Goal: Complete application form

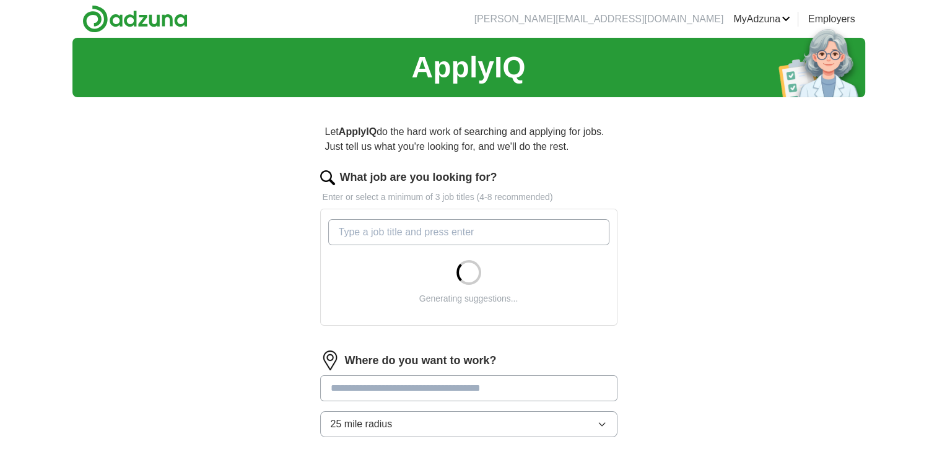
click at [533, 234] on input "What job are you looking for?" at bounding box center [468, 232] width 281 height 26
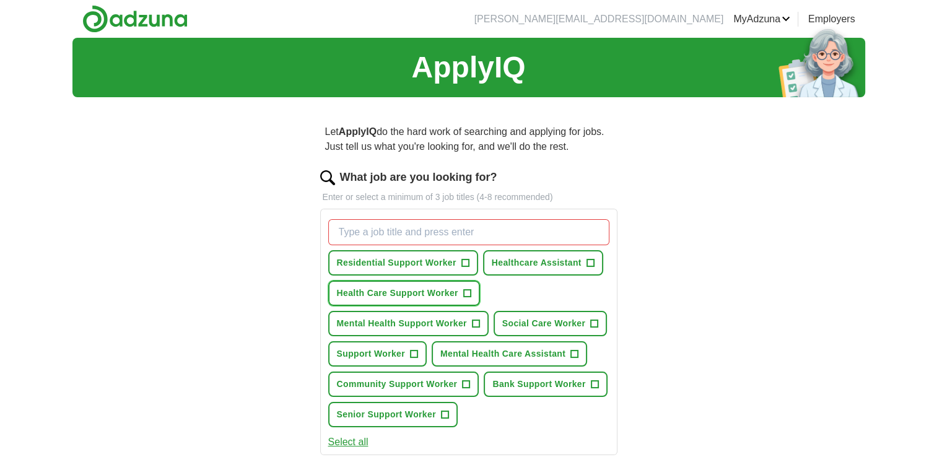
click at [378, 289] on span "Health Care Support Worker" at bounding box center [397, 293] width 121 height 13
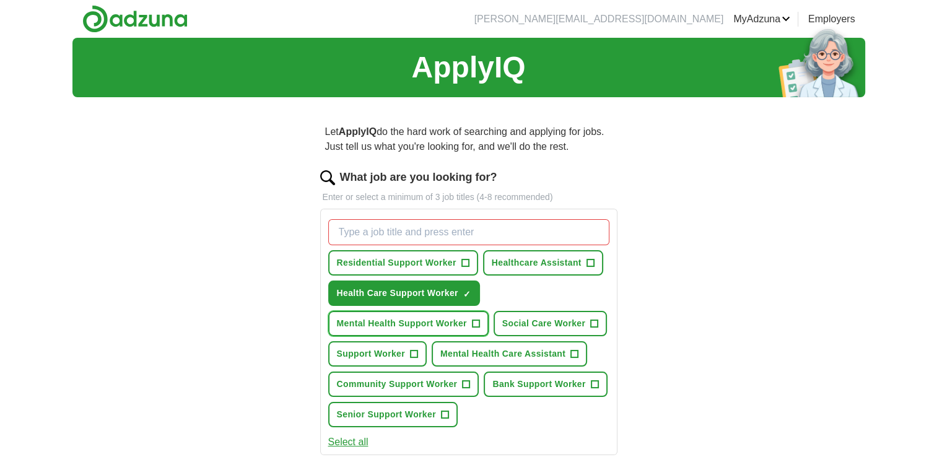
click at [370, 323] on span "Mental Health Support Worker" at bounding box center [402, 323] width 130 height 13
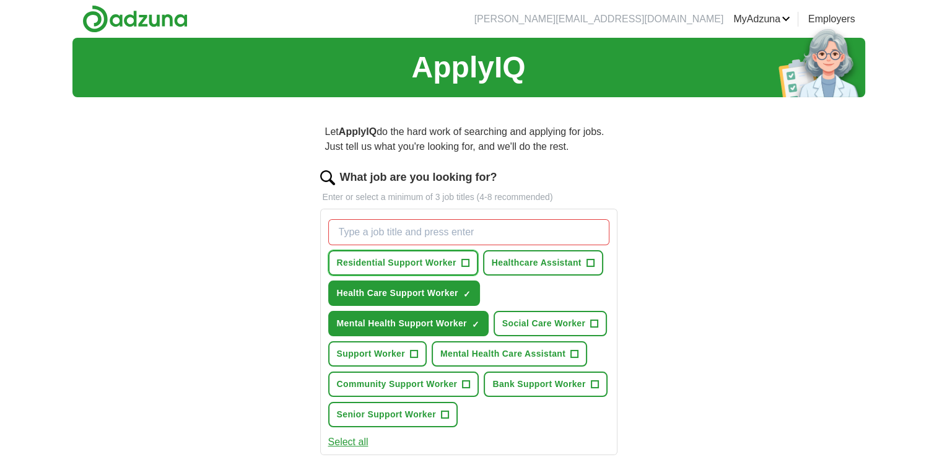
click at [370, 263] on span "Residential Support Worker" at bounding box center [397, 262] width 120 height 13
click at [361, 260] on span "Residential Support Worker" at bounding box center [397, 262] width 120 height 13
click at [365, 354] on span "Support Worker" at bounding box center [371, 354] width 68 height 13
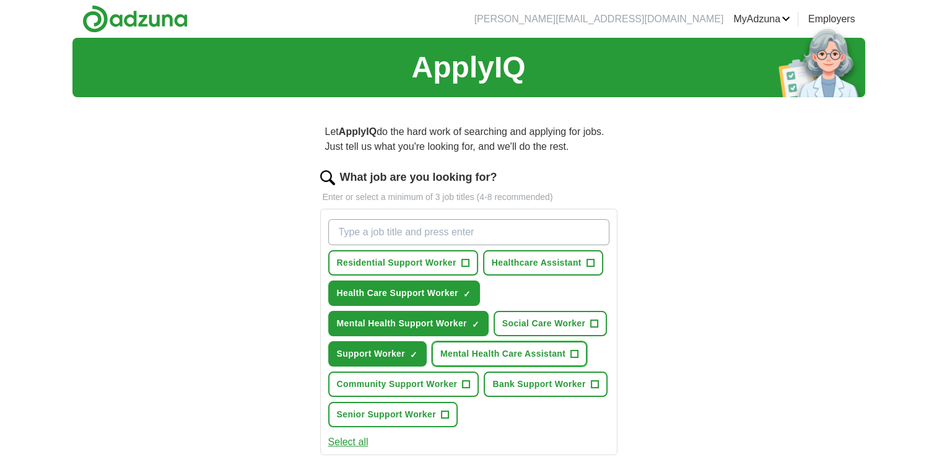
click at [470, 357] on span "Mental Health Care Assistant" at bounding box center [502, 354] width 125 height 13
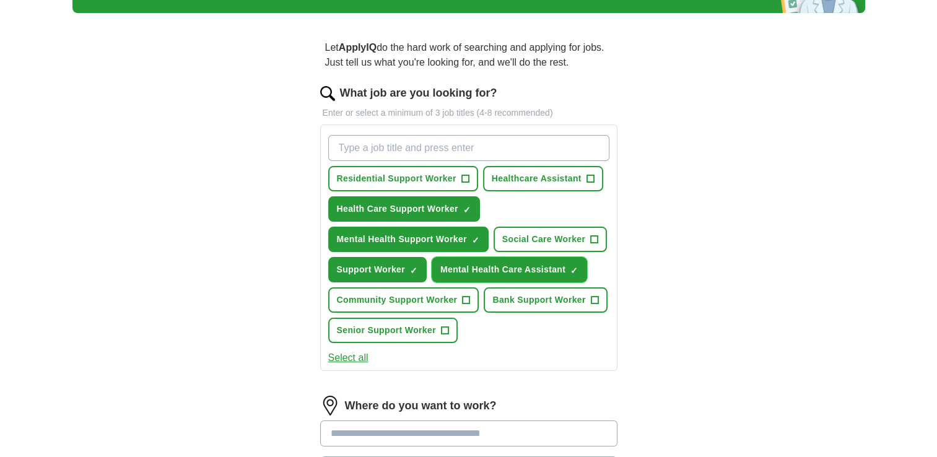
scroll to position [248, 0]
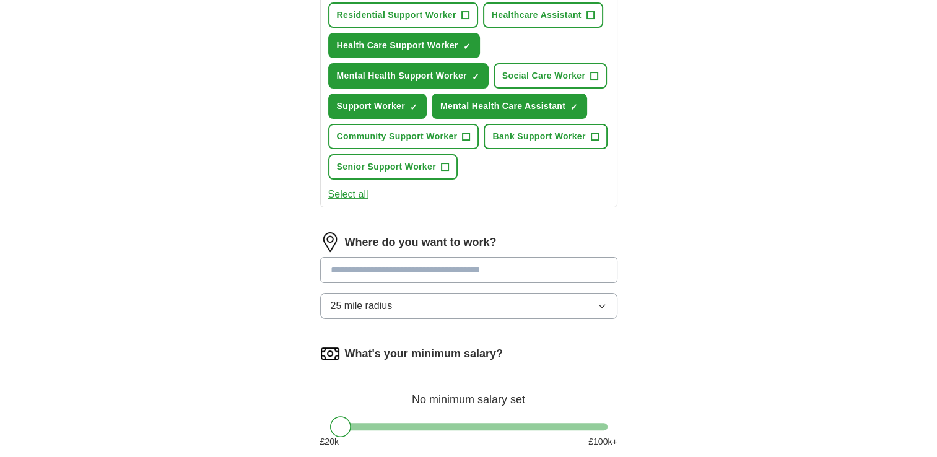
click at [346, 190] on button "Select all" at bounding box center [348, 194] width 40 height 15
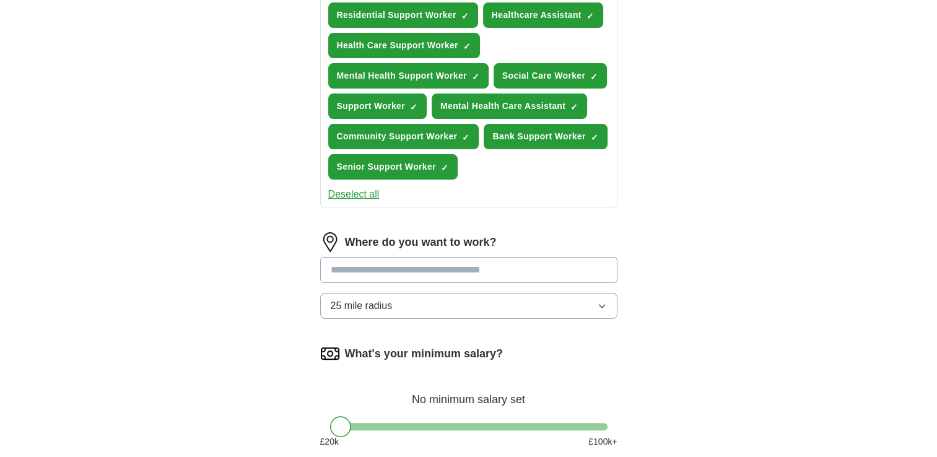
click at [405, 264] on input at bounding box center [468, 270] width 297 height 26
type input "***"
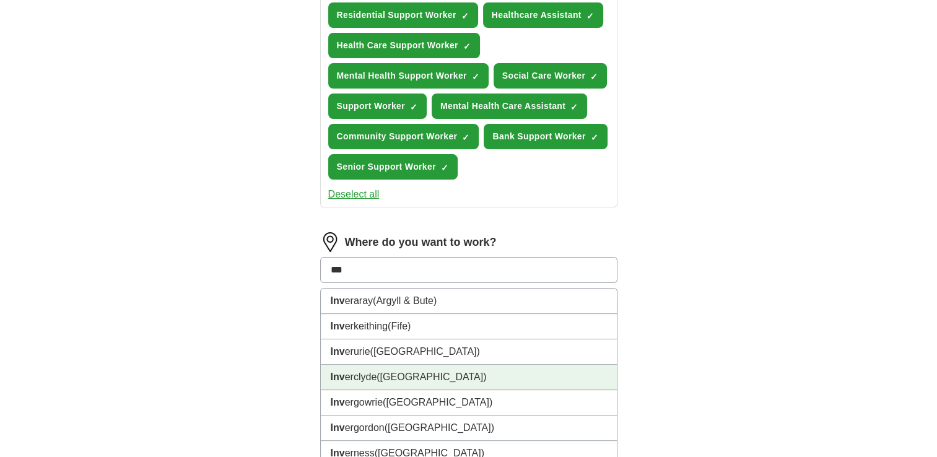
click at [430, 377] on li "Inv erclyde ([GEOGRAPHIC_DATA])" at bounding box center [469, 377] width 296 height 25
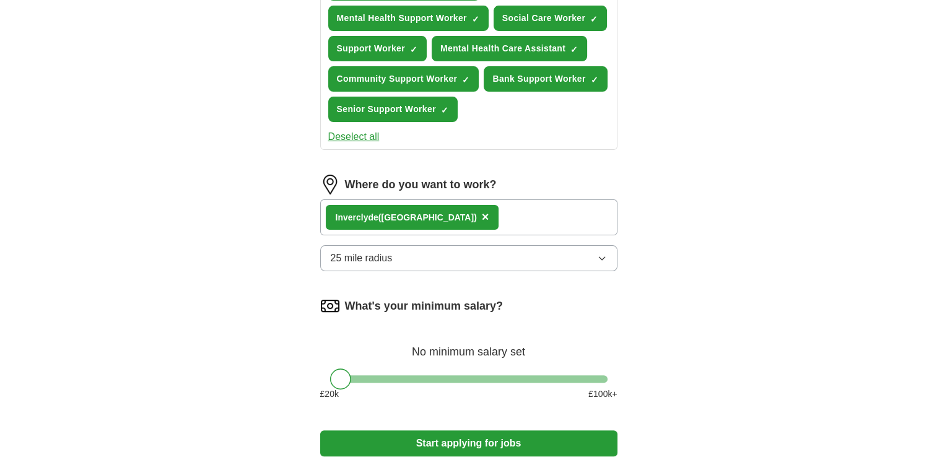
scroll to position [471, 0]
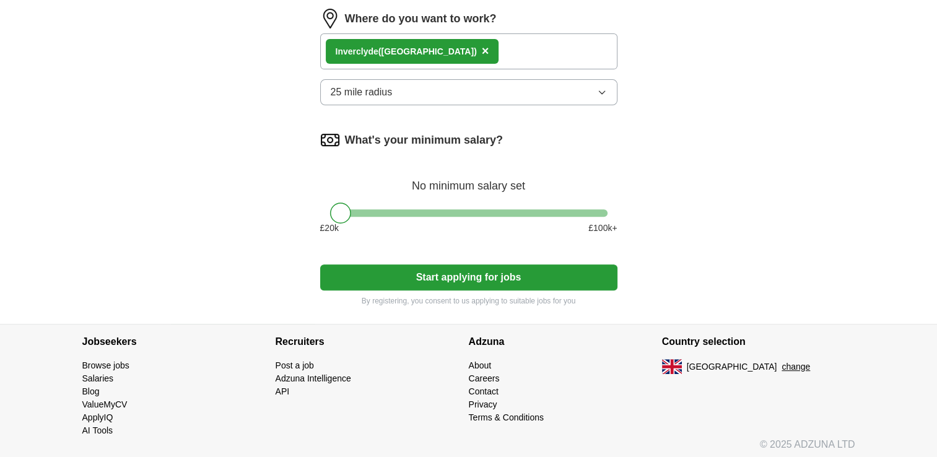
click at [513, 273] on button "Start applying for jobs" at bounding box center [468, 278] width 297 height 26
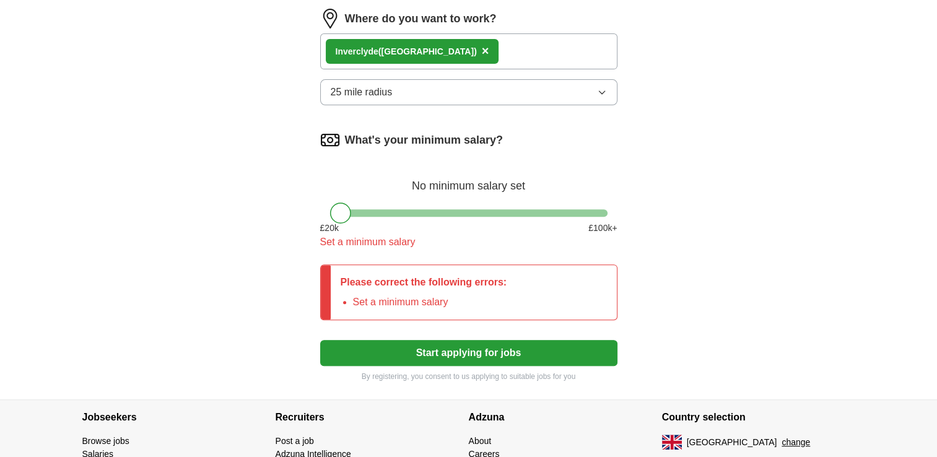
click at [369, 209] on div at bounding box center [469, 212] width 278 height 7
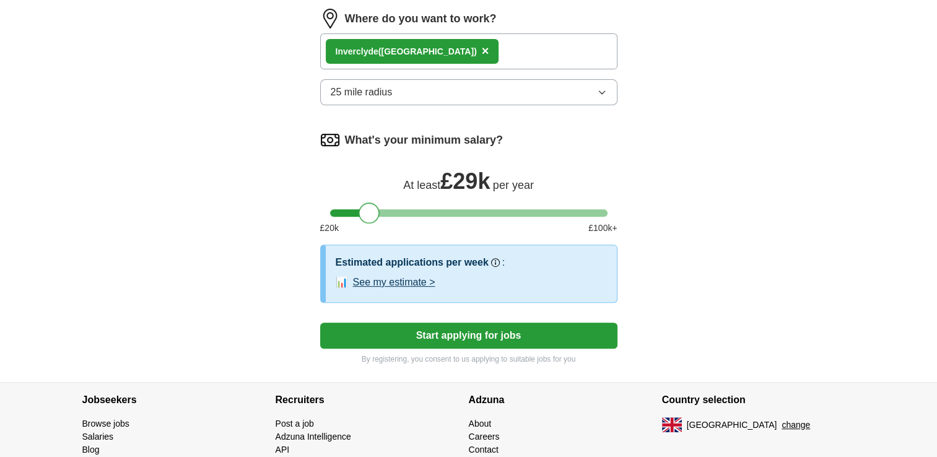
click at [348, 209] on div at bounding box center [469, 212] width 278 height 7
click at [511, 335] on button "Start applying for jobs" at bounding box center [468, 336] width 297 height 26
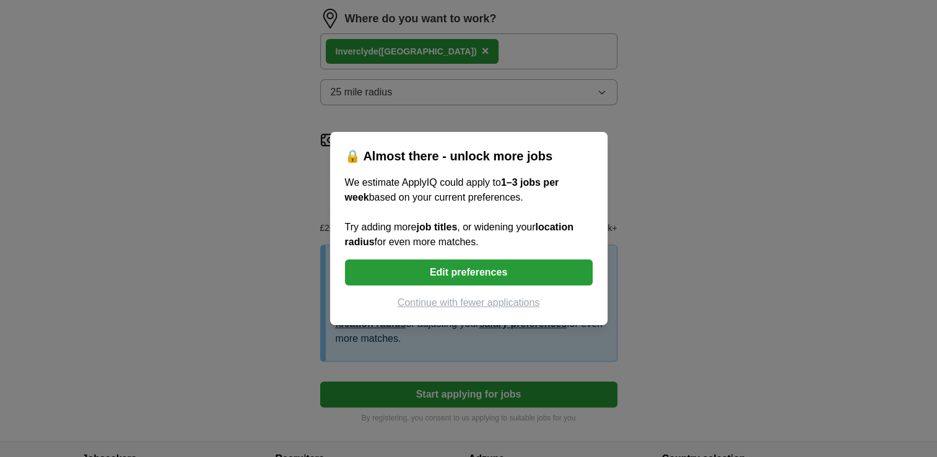
click at [493, 276] on button "Edit preferences" at bounding box center [469, 273] width 248 height 26
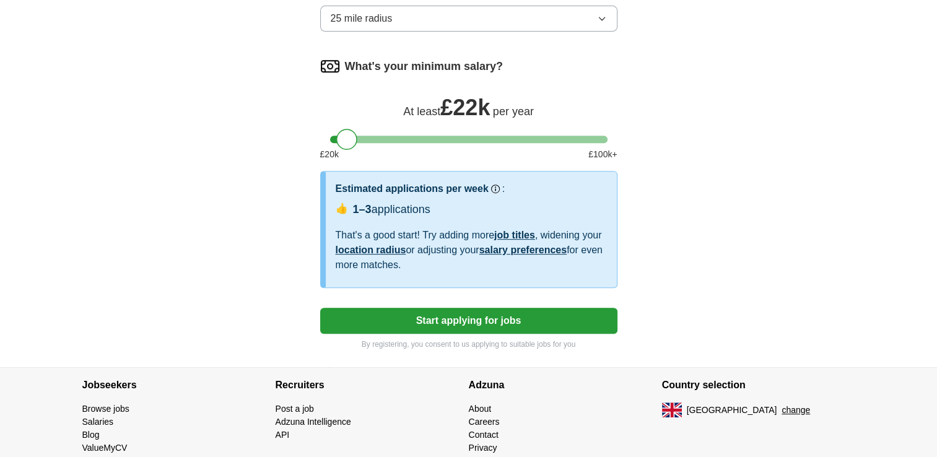
scroll to position [558, 0]
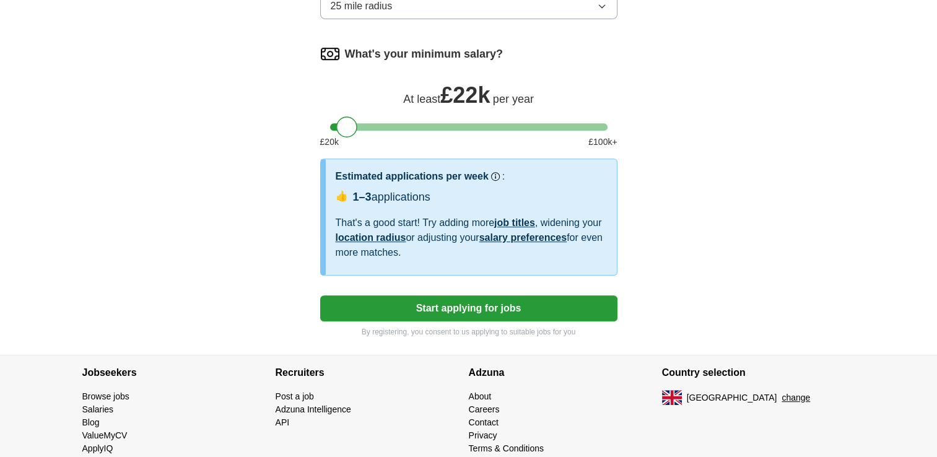
click at [530, 300] on button "Start applying for jobs" at bounding box center [468, 309] width 297 height 26
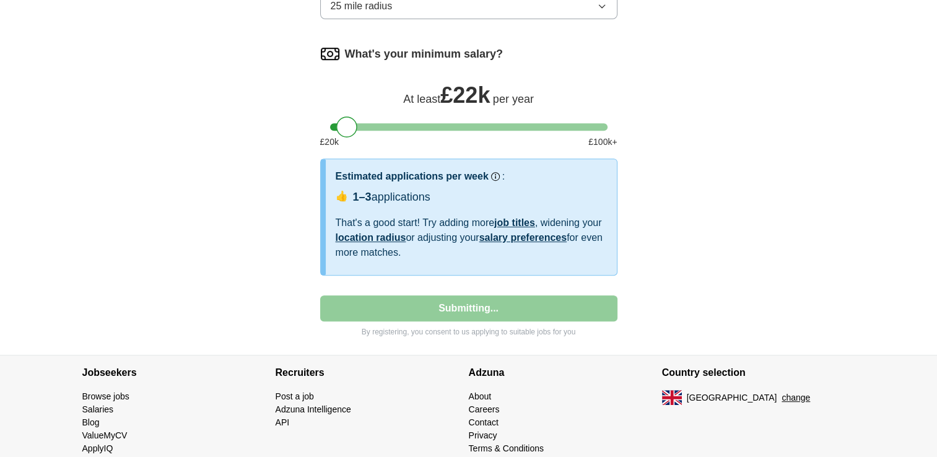
select select "**"
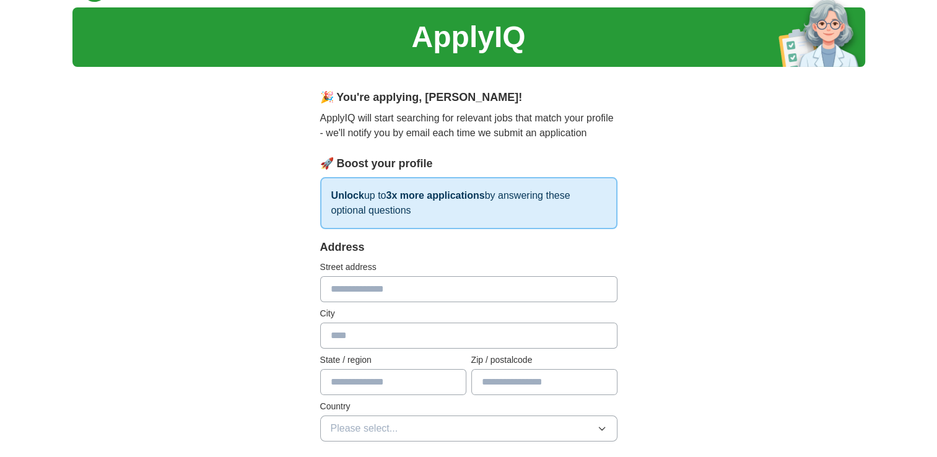
scroll to position [0, 0]
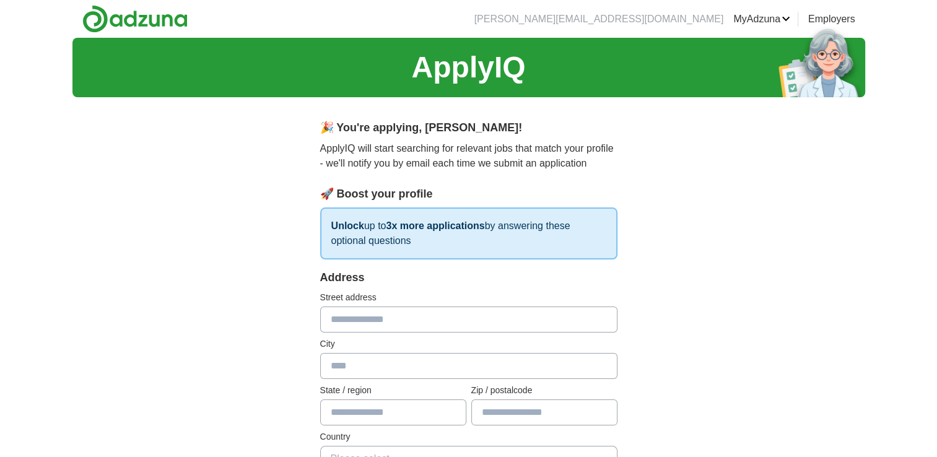
click at [353, 326] on input "text" at bounding box center [468, 320] width 297 height 26
type input "**********"
type input "*******"
type input "********"
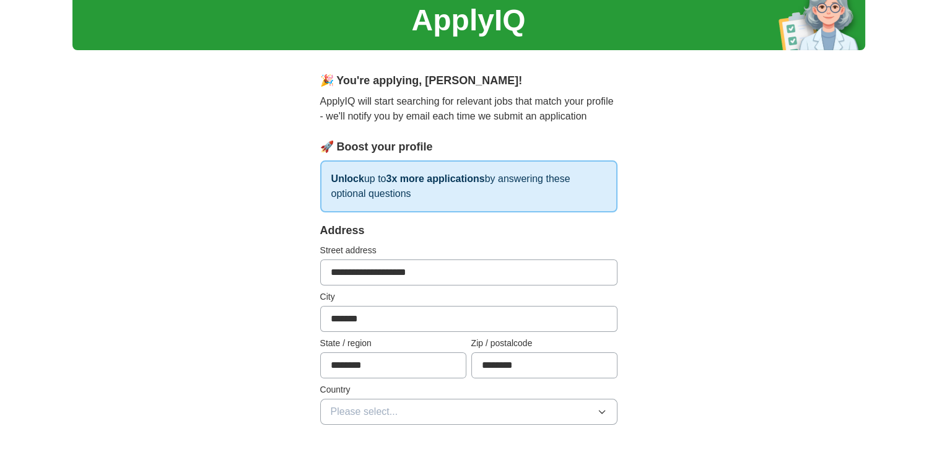
scroll to position [248, 0]
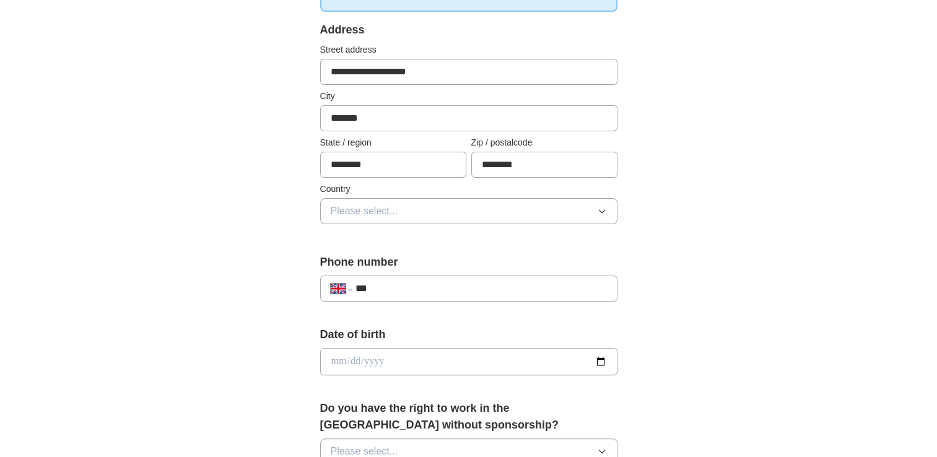
click at [393, 212] on span "Please select..." at bounding box center [365, 211] width 68 height 15
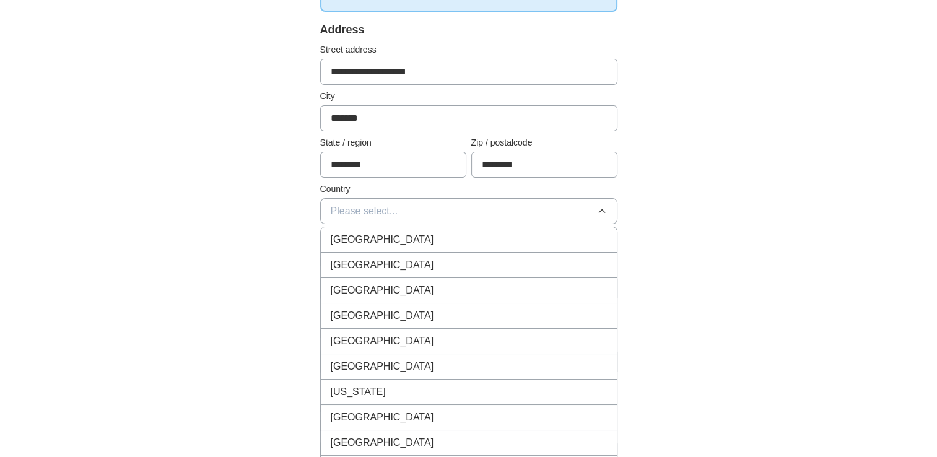
click at [394, 245] on span "[GEOGRAPHIC_DATA]" at bounding box center [382, 239] width 103 height 15
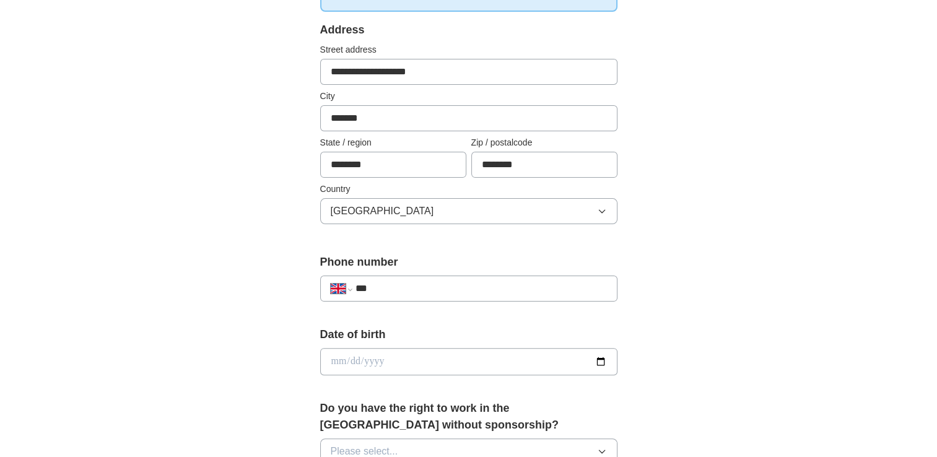
click at [407, 290] on input "***" at bounding box center [481, 288] width 252 height 15
type input "**********"
click at [429, 351] on input "date" at bounding box center [468, 361] width 297 height 27
type input "**********"
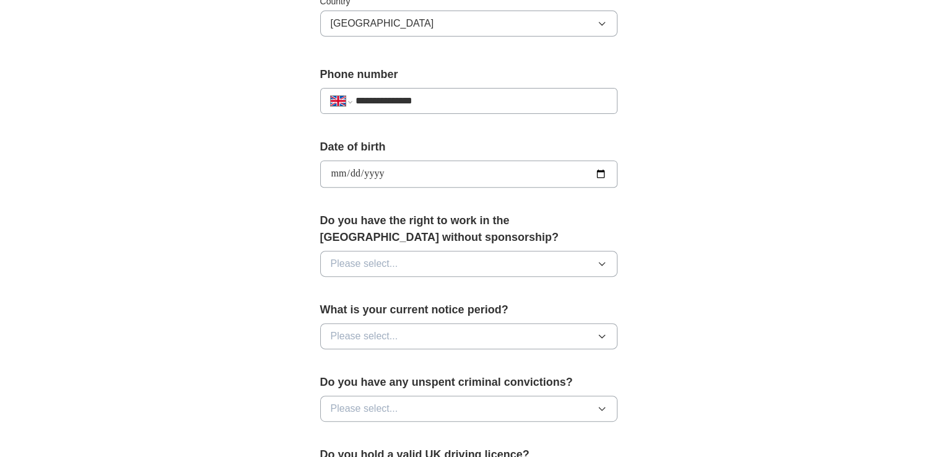
scroll to position [496, 0]
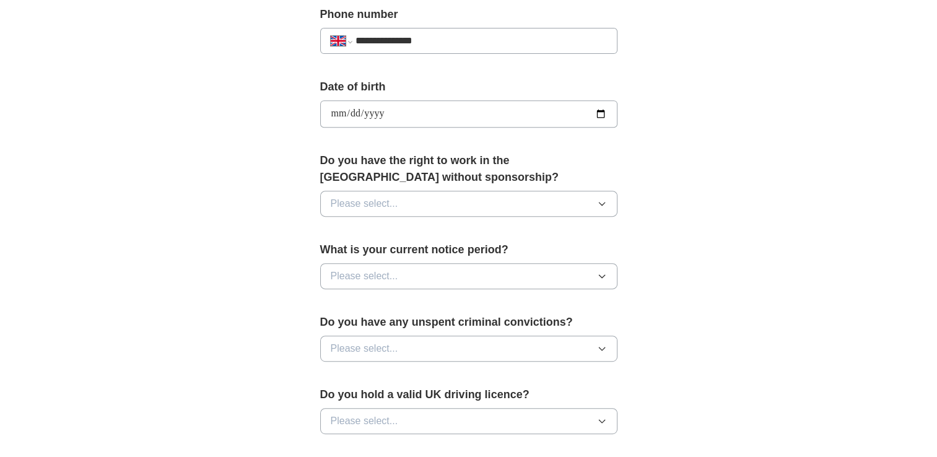
click at [601, 204] on icon "button" at bounding box center [602, 204] width 10 height 10
click at [560, 229] on div "Yes" at bounding box center [469, 232] width 276 height 15
click at [597, 276] on icon "button" at bounding box center [602, 276] width 10 height 10
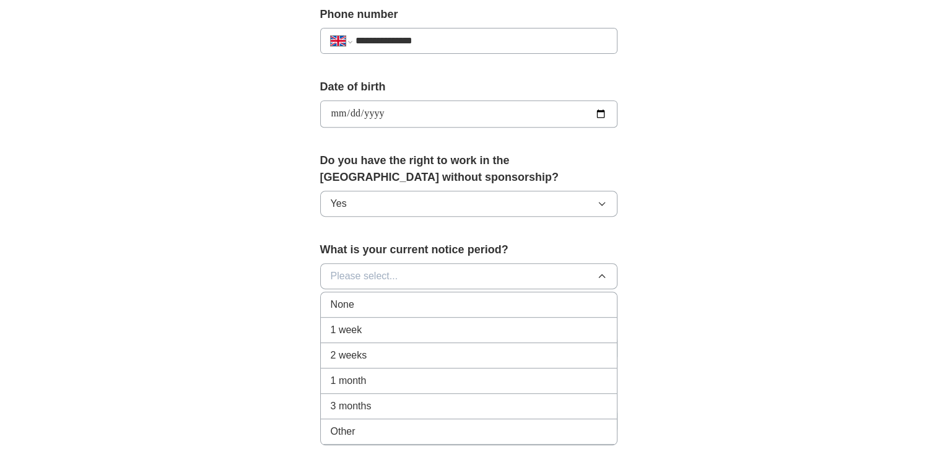
click at [527, 424] on div "Other" at bounding box center [469, 431] width 276 height 15
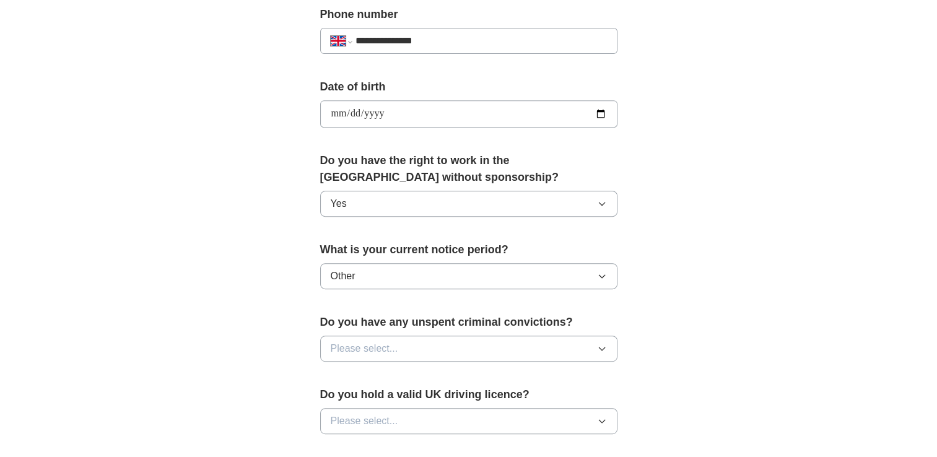
click at [598, 350] on icon "button" at bounding box center [602, 349] width 10 height 10
click at [575, 409] on li "No" at bounding box center [469, 402] width 296 height 25
click at [581, 411] on button "Please select..." at bounding box center [468, 421] width 297 height 26
click at [555, 444] on div "Yes" at bounding box center [469, 449] width 276 height 15
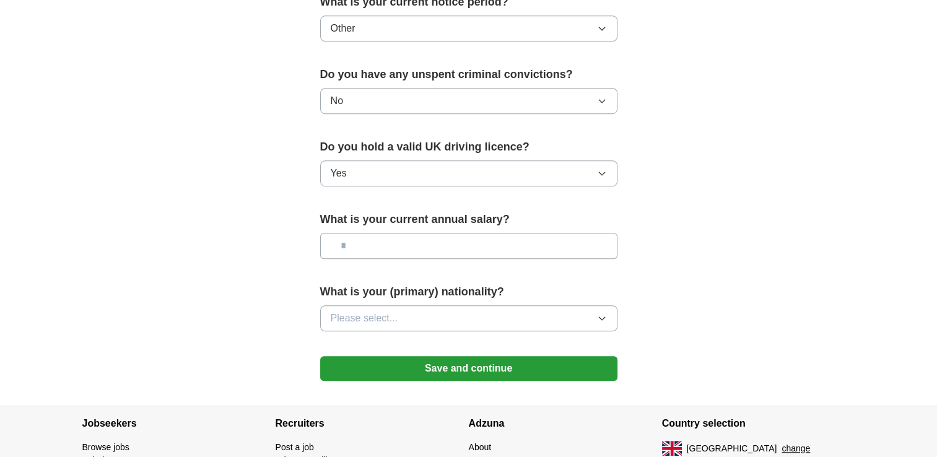
click at [484, 244] on input "text" at bounding box center [468, 246] width 297 height 26
click at [467, 243] on input "text" at bounding box center [468, 246] width 297 height 26
click at [414, 252] on input "text" at bounding box center [468, 246] width 297 height 26
type input "*******"
click at [431, 316] on button "Please select..." at bounding box center [468, 318] width 297 height 26
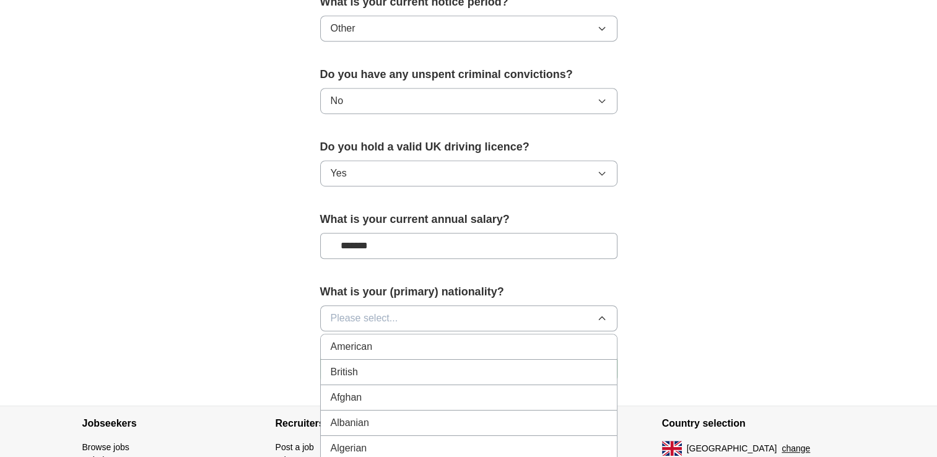
click at [438, 360] on li "British" at bounding box center [469, 372] width 296 height 25
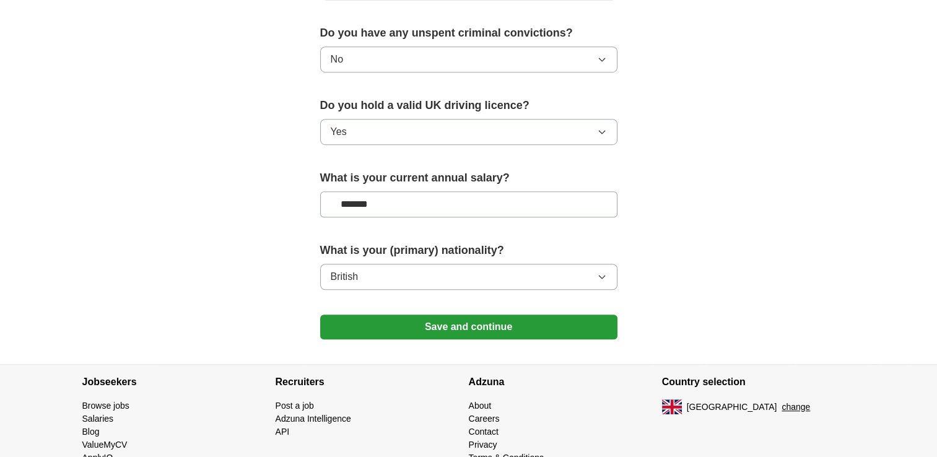
scroll to position [826, 0]
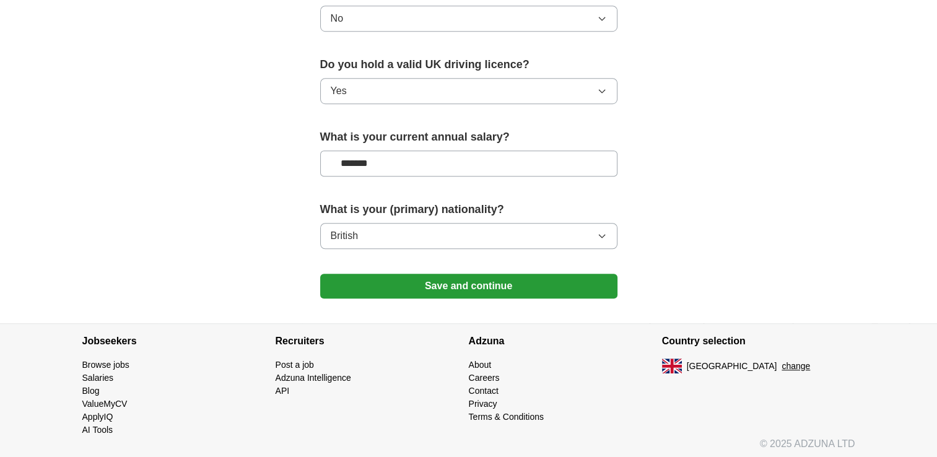
click at [462, 281] on button "Save and continue" at bounding box center [468, 286] width 297 height 25
